Goal: Task Accomplishment & Management: Complete application form

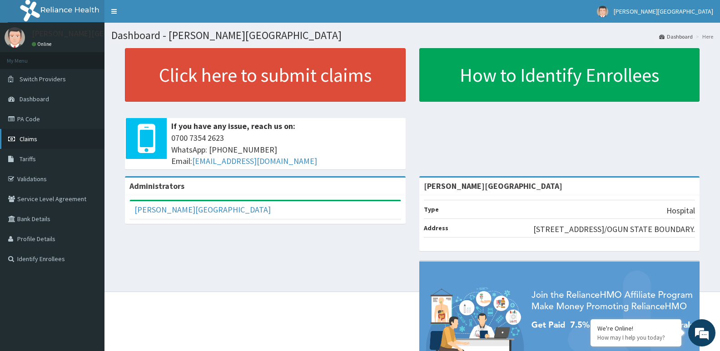
click at [38, 136] on link "Claims" at bounding box center [52, 139] width 105 height 20
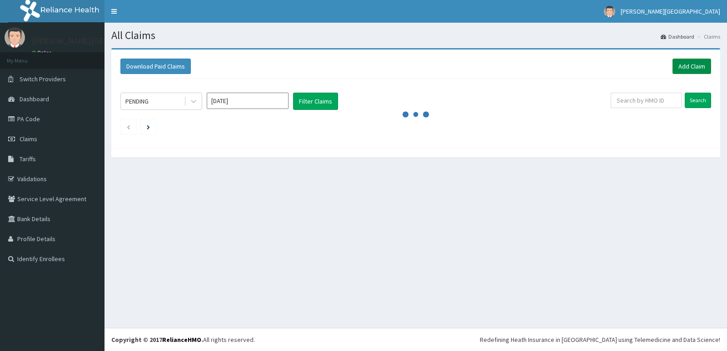
click at [692, 64] on link "Add Claim" at bounding box center [692, 66] width 39 height 15
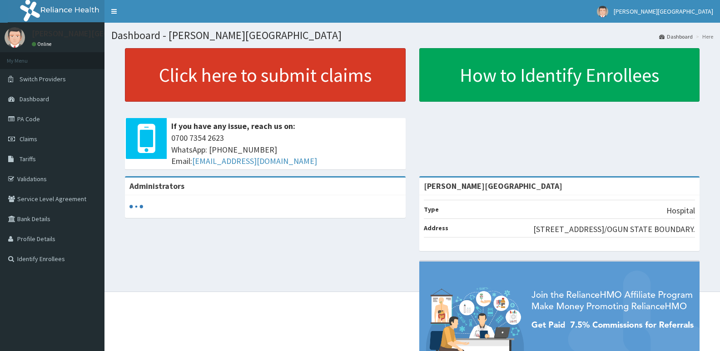
click at [310, 79] on link "Click here to submit claims" at bounding box center [265, 75] width 281 height 54
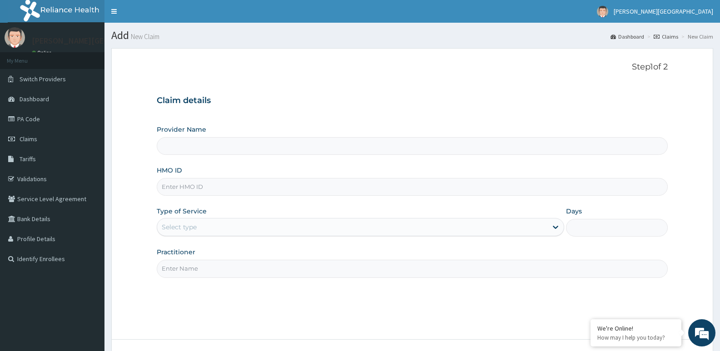
type input "[PERSON_NAME][GEOGRAPHIC_DATA]"
click at [323, 195] on input "HMO ID" at bounding box center [412, 187] width 511 height 18
type input "AVL/10354/B"
click at [428, 227] on div "Select type" at bounding box center [352, 227] width 390 height 15
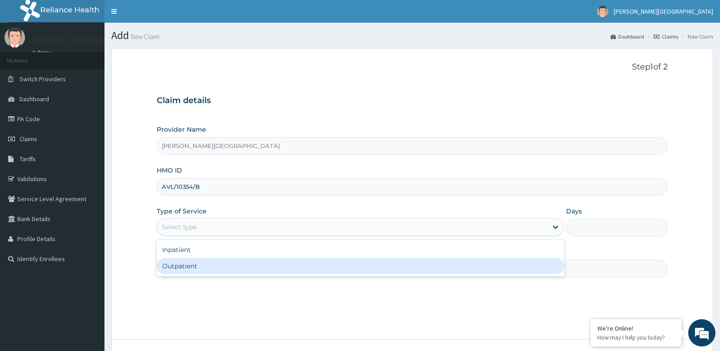
click at [400, 270] on div "Outpatient" at bounding box center [360, 266] width 407 height 16
type input "1"
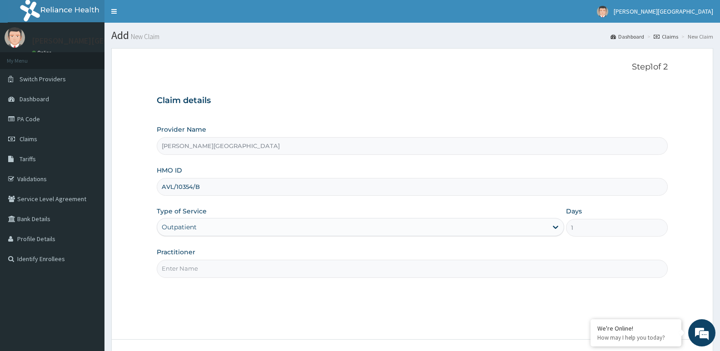
click at [439, 274] on input "Practitioner" at bounding box center [412, 269] width 511 height 18
click at [436, 268] on input "Practitioner" at bounding box center [412, 269] width 511 height 18
click at [464, 149] on input "[PERSON_NAME][GEOGRAPHIC_DATA]" at bounding box center [412, 146] width 511 height 18
click at [718, 323] on section "Step 1 of 2 Claim details Provider Name Balda Hospital HMO ID AVL/10354/B Type …" at bounding box center [413, 219] width 616 height 357
